Goal: Task Accomplishment & Management: Manage account settings

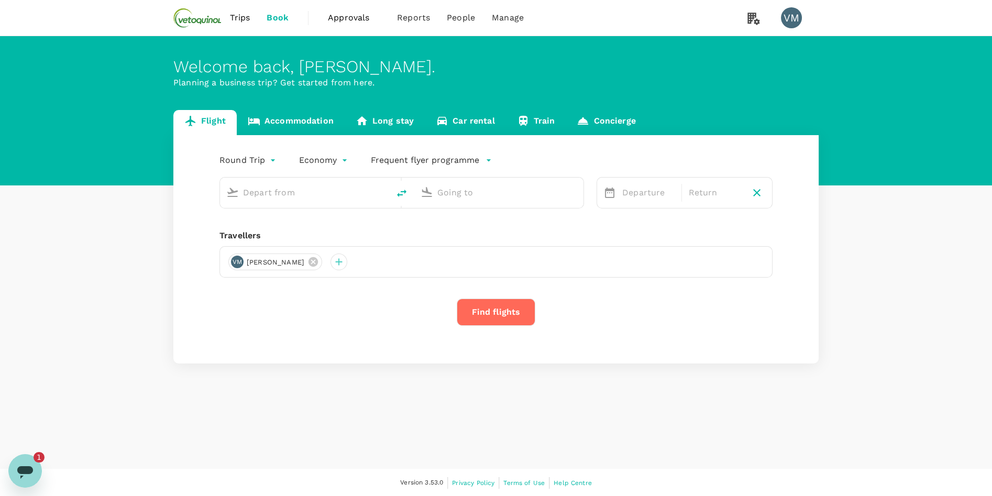
type input "[GEOGRAPHIC_DATA], [GEOGRAPHIC_DATA] (any)"
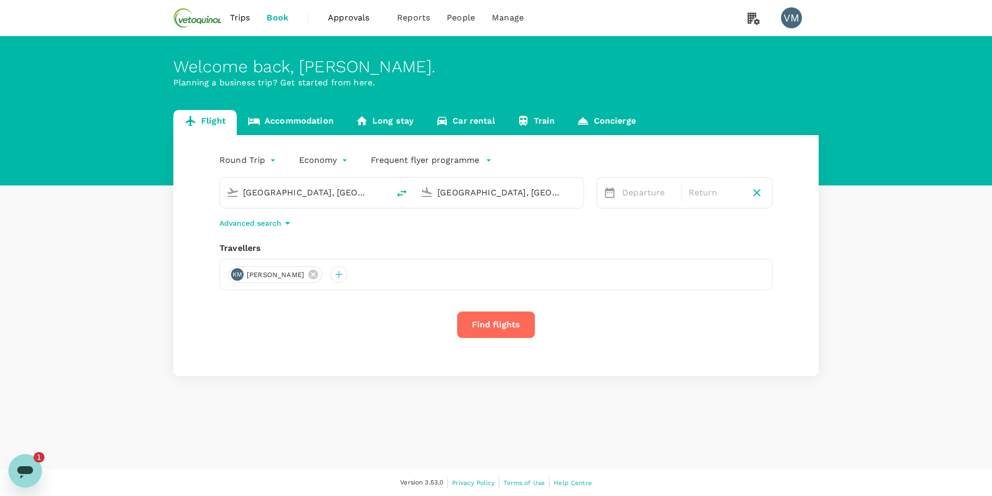
click at [242, 15] on span "Trips" at bounding box center [240, 18] width 20 height 13
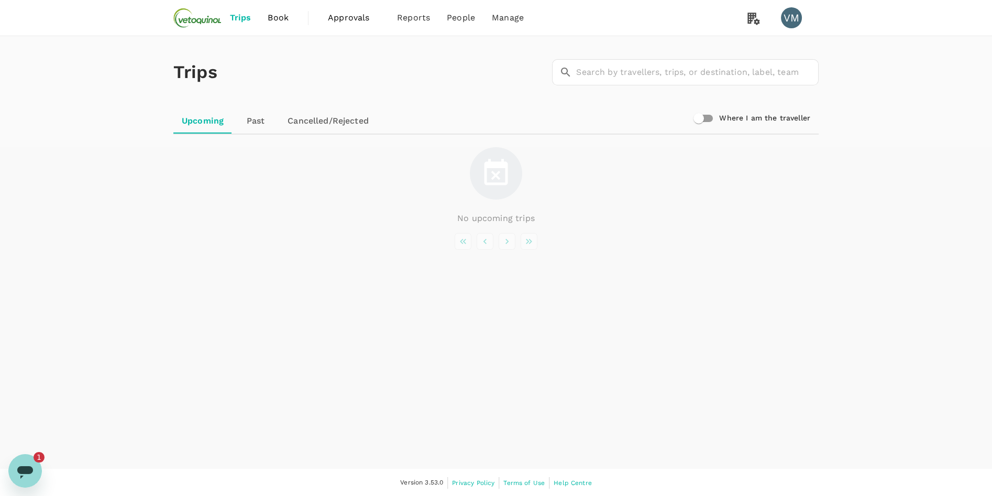
click at [204, 126] on link "Upcoming" at bounding box center [202, 120] width 59 height 25
click at [260, 126] on link "Past" at bounding box center [255, 120] width 47 height 25
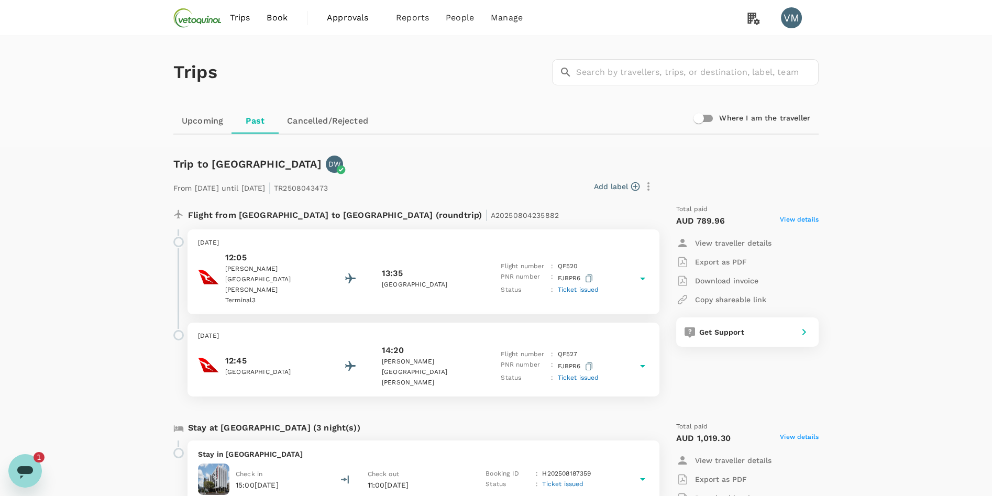
click at [312, 124] on link "Cancelled/Rejected" at bounding box center [328, 120] width 98 height 25
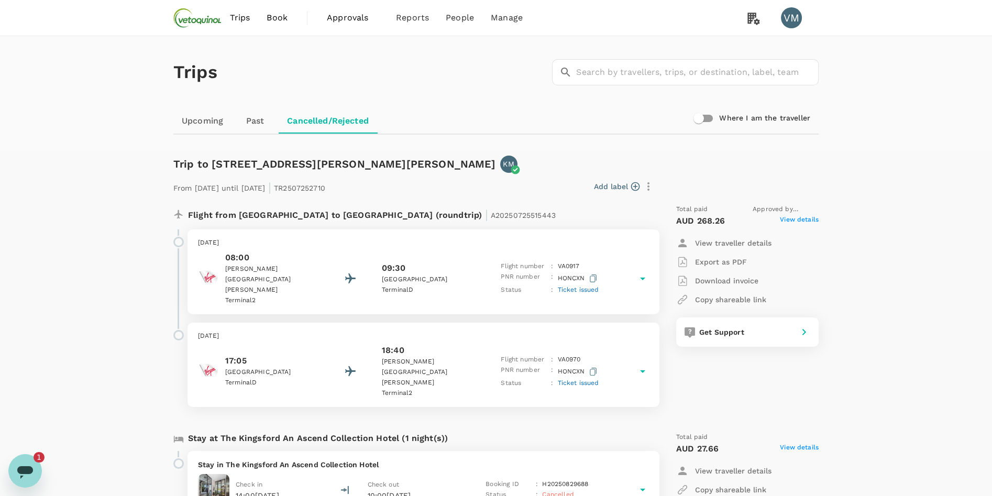
scroll to position [187, 0]
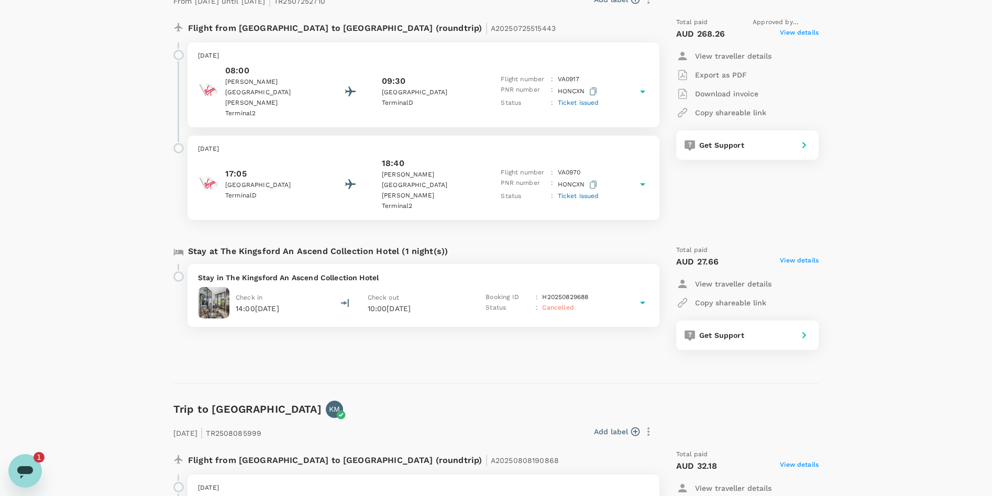
click at [27, 464] on icon "Open messaging window, 1 unread message" at bounding box center [25, 470] width 19 height 19
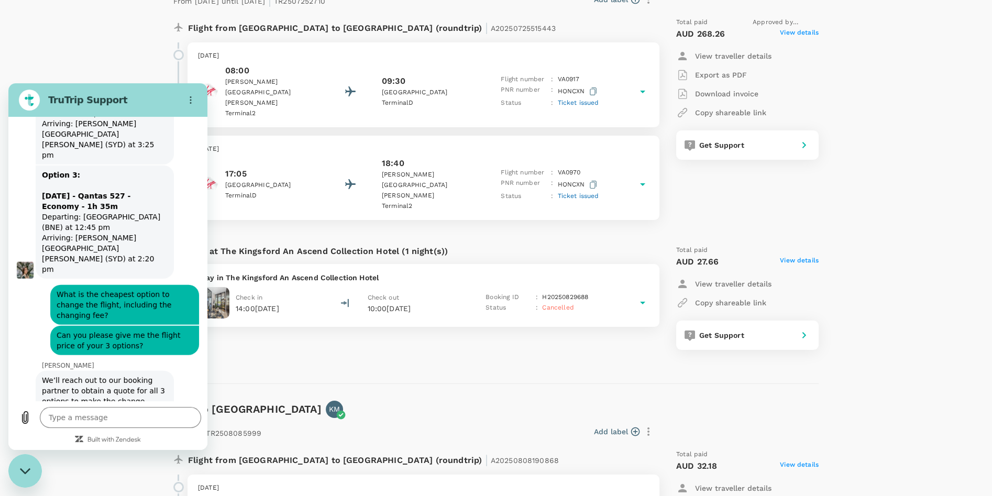
scroll to position [5004, 0]
click at [25, 471] on icon "Close messaging window" at bounding box center [25, 471] width 11 height 7
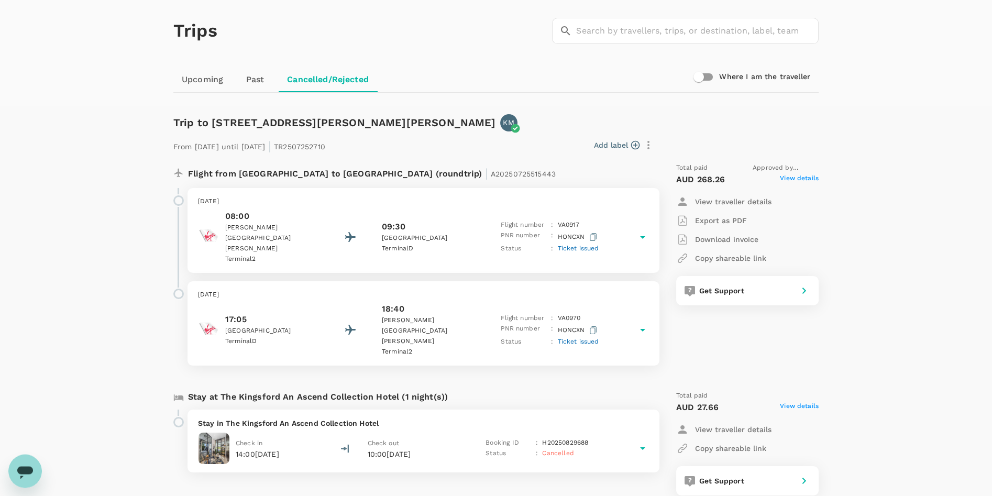
scroll to position [0, 0]
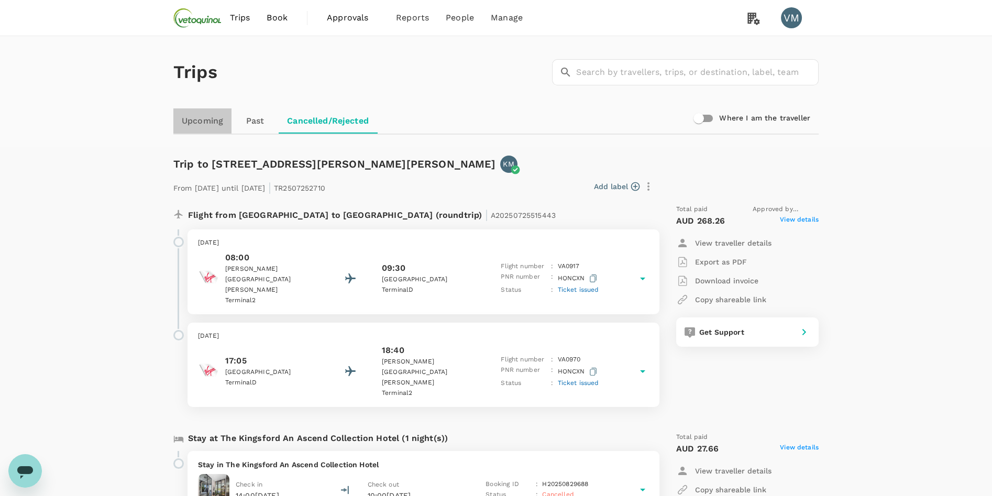
click at [196, 121] on link "Upcoming" at bounding box center [202, 120] width 58 height 25
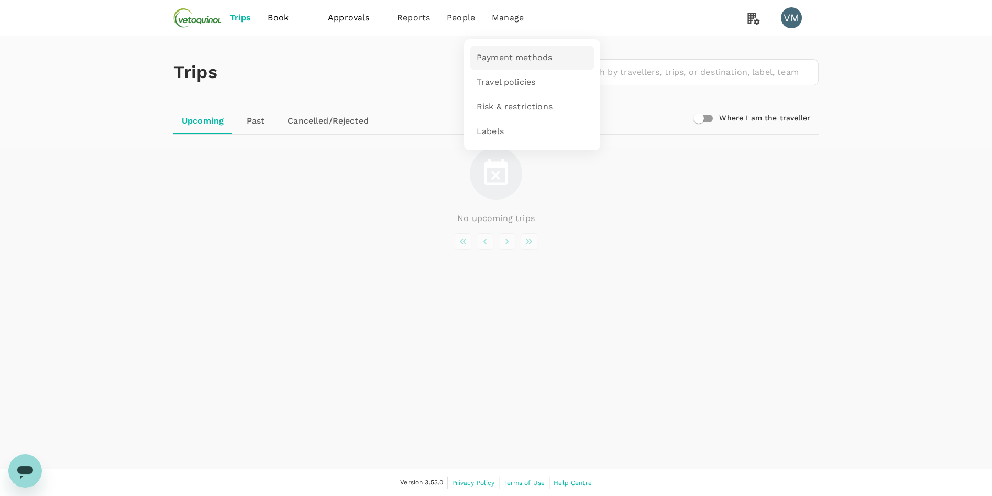
click at [484, 56] on span "Payment methods" at bounding box center [513, 58] width 75 height 12
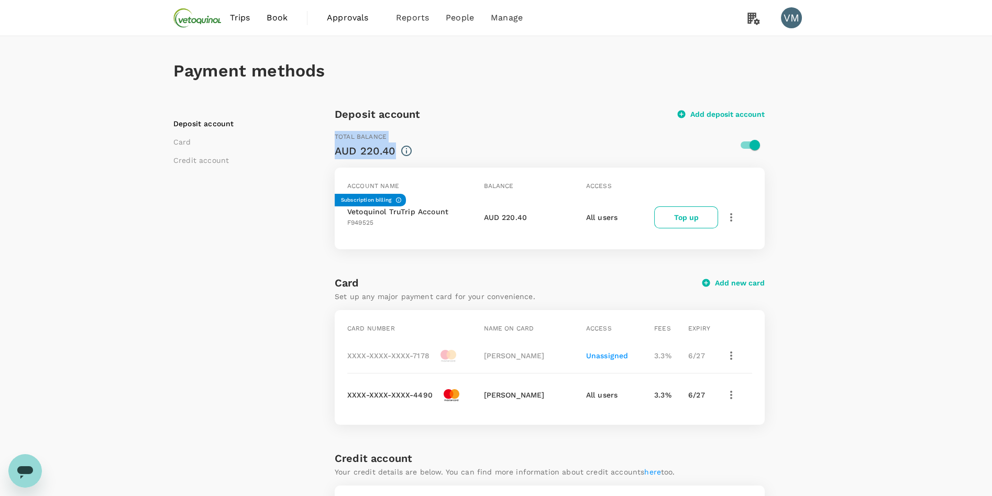
drag, startPoint x: 330, startPoint y: 152, endPoint x: 395, endPoint y: 152, distance: 64.9
click at [394, 152] on div "Deposit account Card Credit account Deposit account Add deposit account Total b…" at bounding box center [495, 407] width 645 height 602
click at [396, 152] on div "AUD 220.40" at bounding box center [530, 150] width 391 height 17
click at [396, 153] on div "AUD 220.40" at bounding box center [530, 150] width 391 height 17
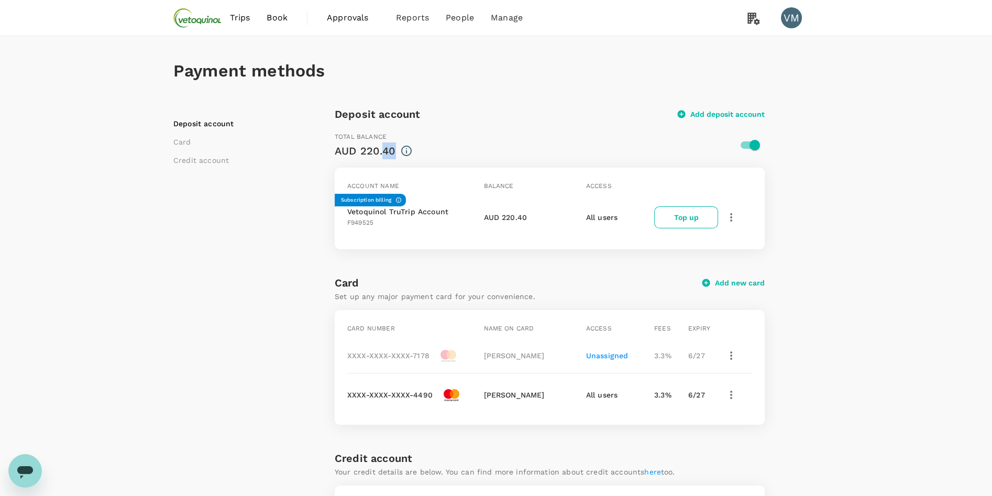
click at [386, 151] on div "AUD 220.40" at bounding box center [365, 150] width 61 height 17
type textarea "x"
